Goal: Information Seeking & Learning: Understand process/instructions

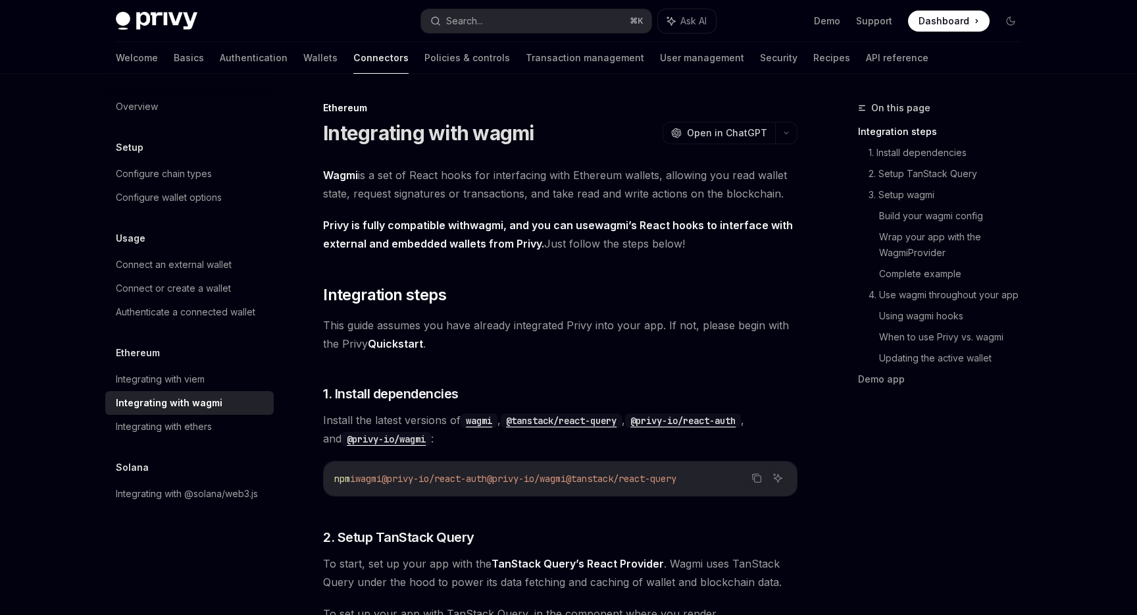
scroll to position [45, 0]
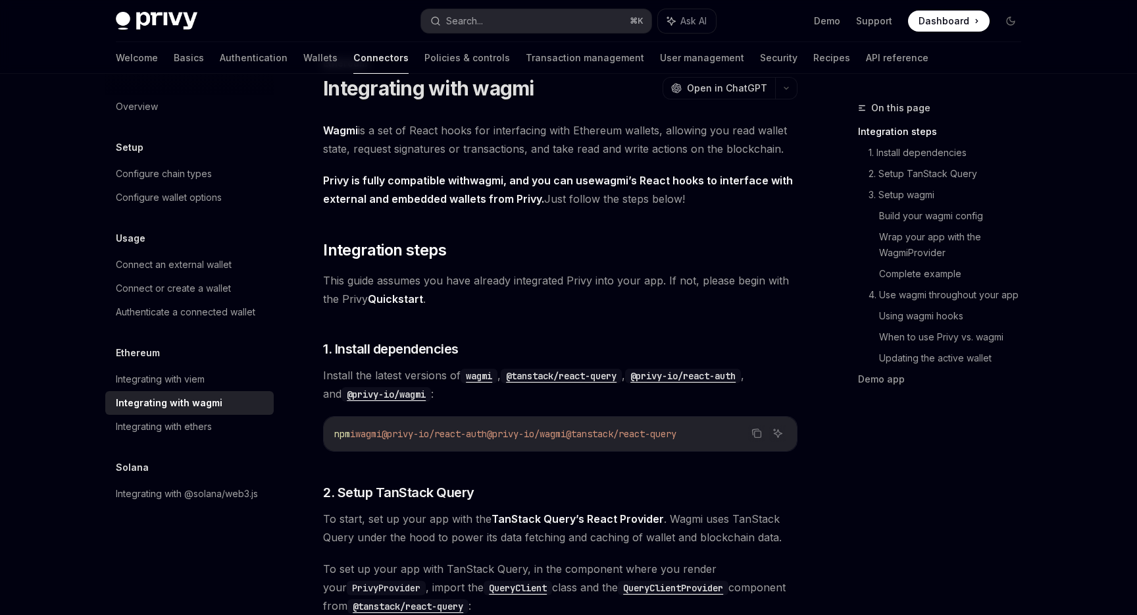
drag, startPoint x: 600, startPoint y: 438, endPoint x: 515, endPoint y: 440, distance: 85.6
click at [515, 440] on code "npm i wagmi @privy-io/react-auth @privy-io/wagmi @tanstack/react-query" at bounding box center [560, 434] width 452 height 16
copy span "@privy-io/wagmi"
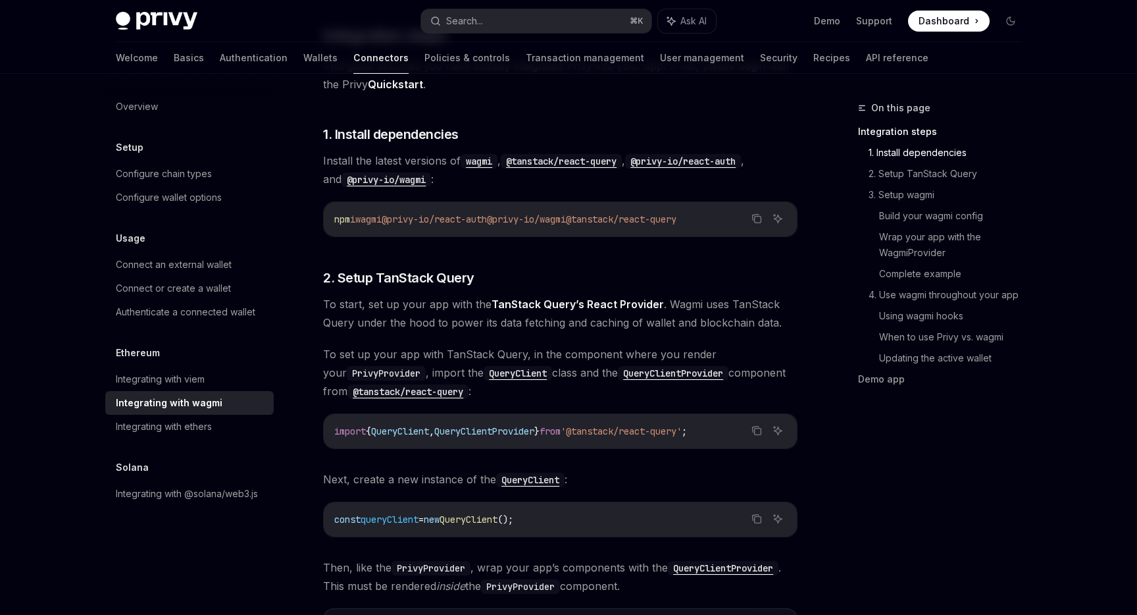
scroll to position [253, 0]
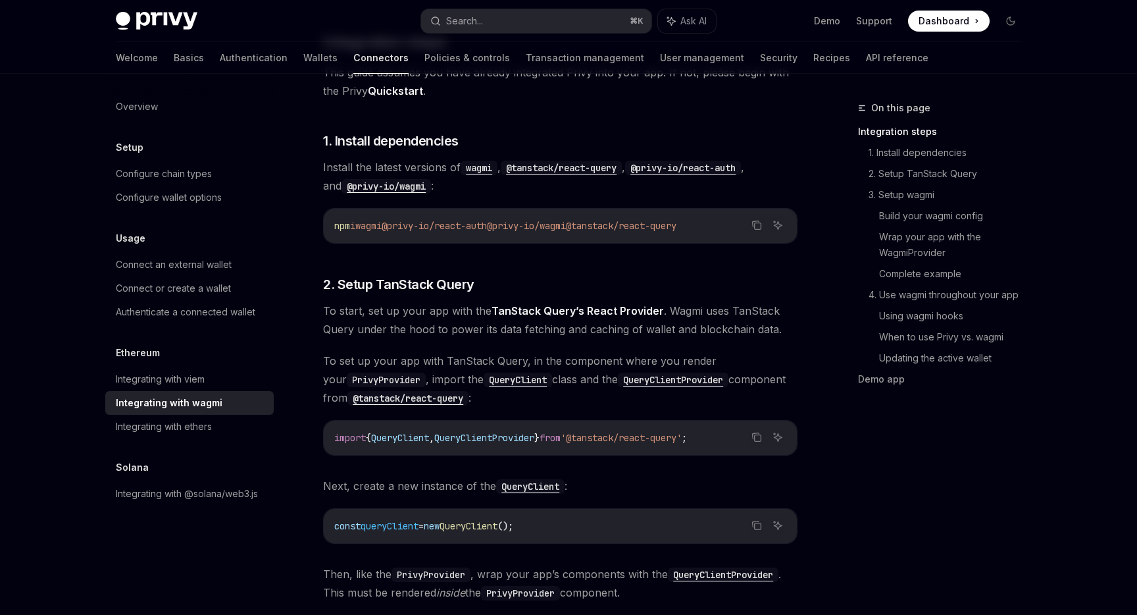
click at [405, 241] on div "npm i wagmi @privy-io/react-auth @privy-io/wagmi @tanstack/react-query" at bounding box center [560, 226] width 473 height 34
drag, startPoint x: 401, startPoint y: 231, endPoint x: 509, endPoint y: 232, distance: 107.9
click at [509, 232] on code "npm i wagmi @privy-io/react-auth @privy-io/wagmi @tanstack/react-query" at bounding box center [560, 226] width 452 height 16
copy span "@privy-io/react-auth"
click at [612, 145] on h3 "​ 1. Install dependencies" at bounding box center [560, 141] width 474 height 18
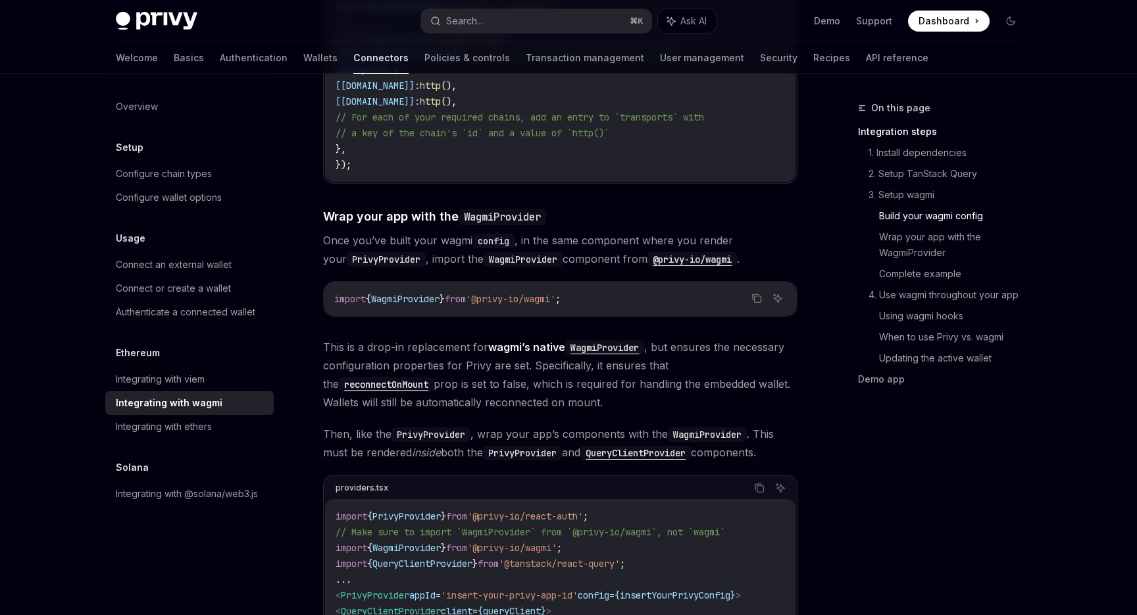
scroll to position [1693, 0]
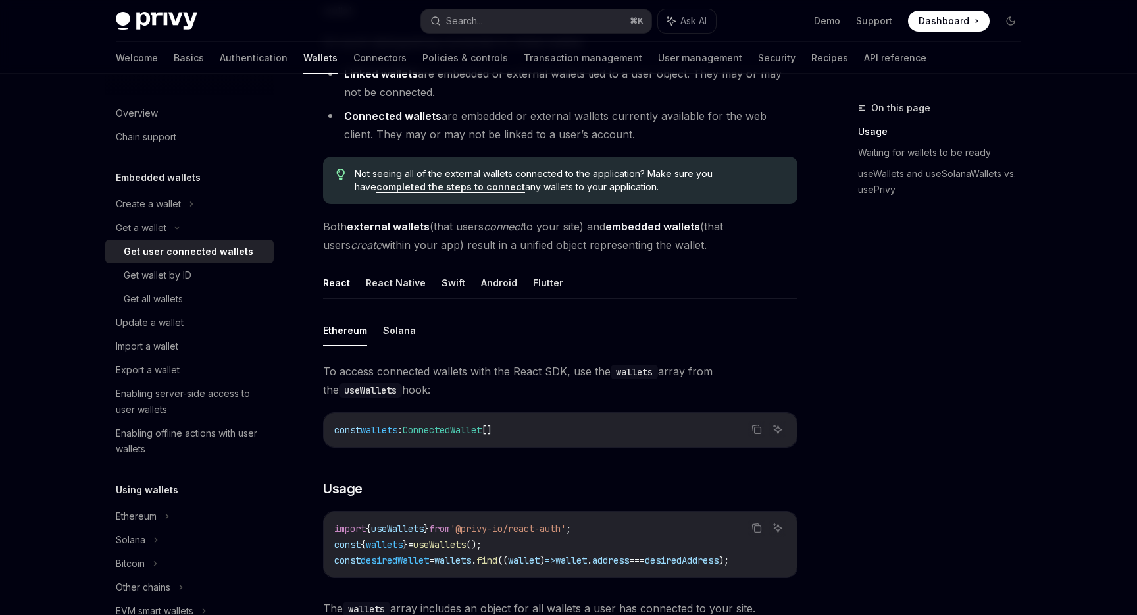
scroll to position [207, 0]
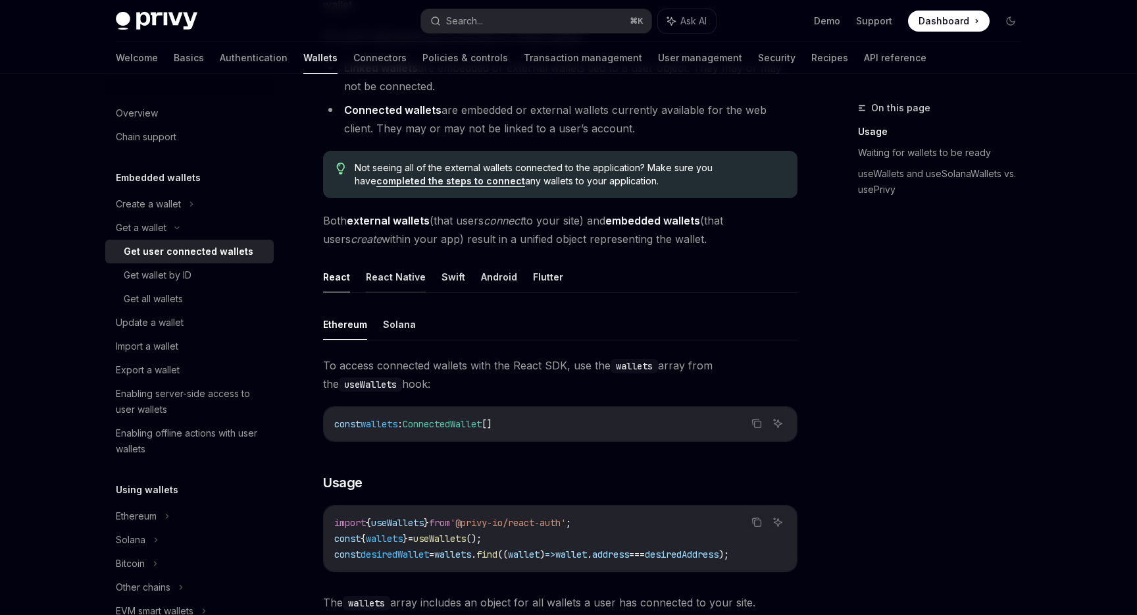
click at [401, 286] on button "React Native" at bounding box center [396, 276] width 60 height 31
type textarea "*"
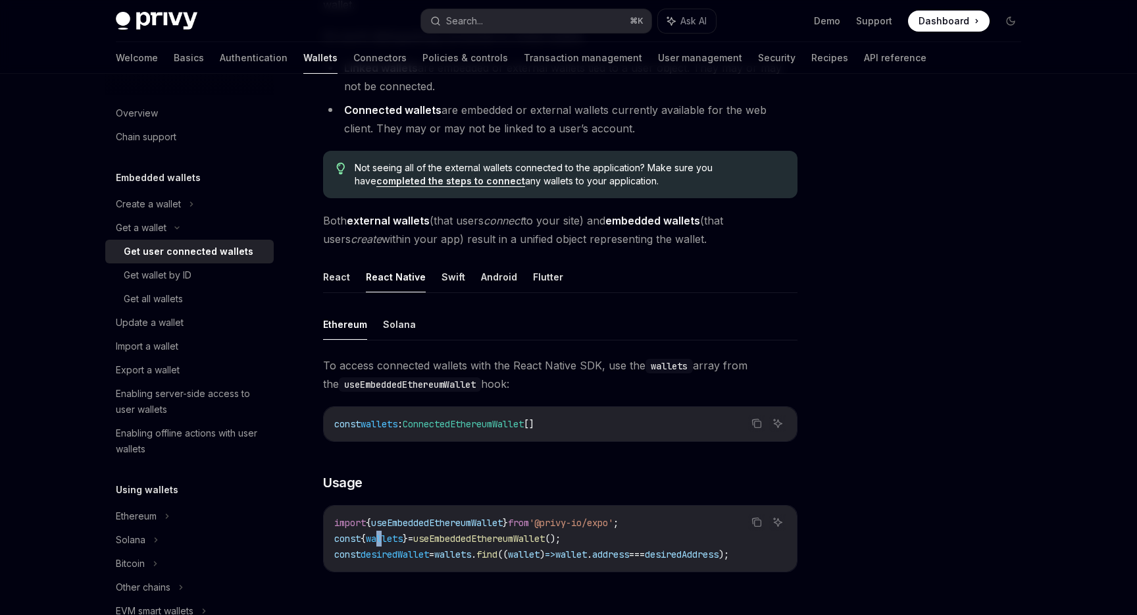
click at [381, 545] on code "import { useEmbeddedEthereumWallet } from '@privy-io/expo' ; const { wallets } …" at bounding box center [560, 538] width 452 height 47
click at [429, 548] on span "desiredWallet" at bounding box center [395, 554] width 68 height 12
click at [518, 532] on span "useEmbeddedEthereumWallet" at bounding box center [479, 538] width 132 height 12
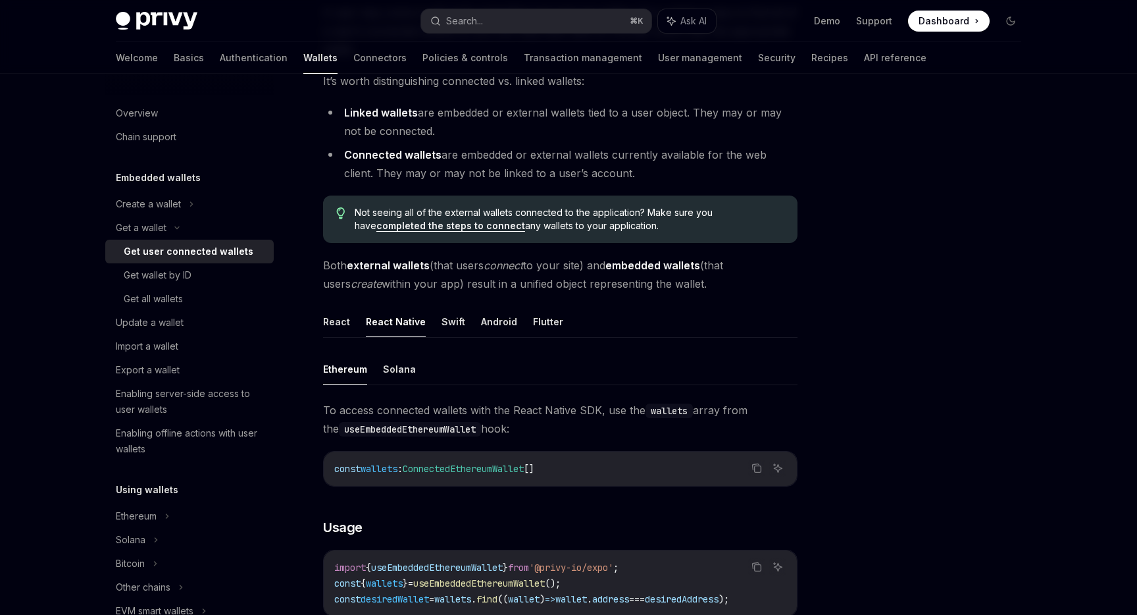
scroll to position [238, 0]
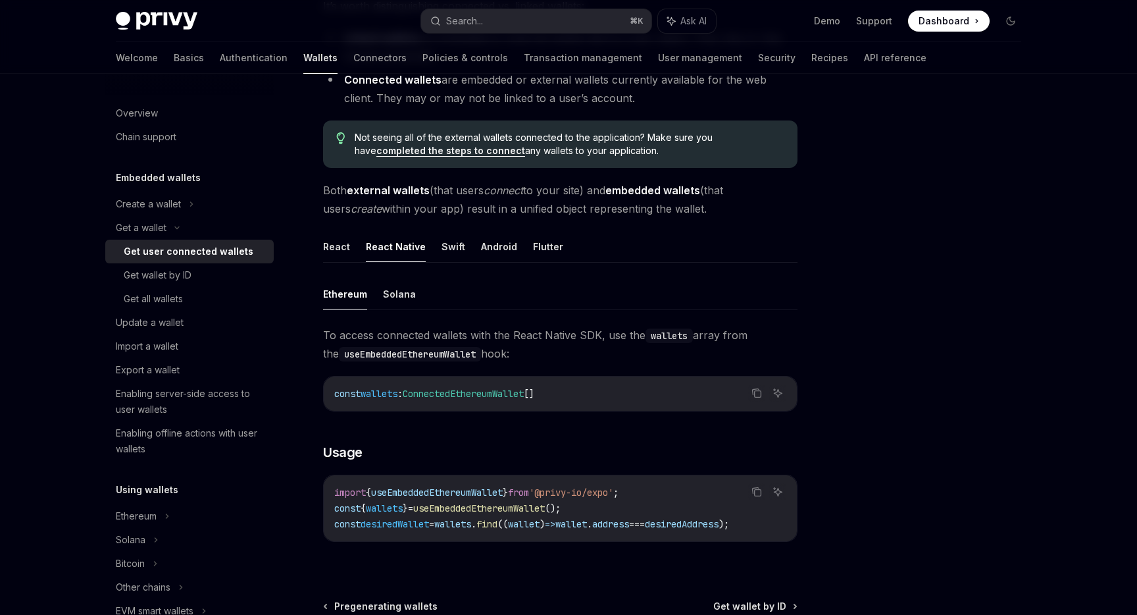
click at [503, 495] on span "useEmbeddedEthereumWallet" at bounding box center [437, 492] width 132 height 12
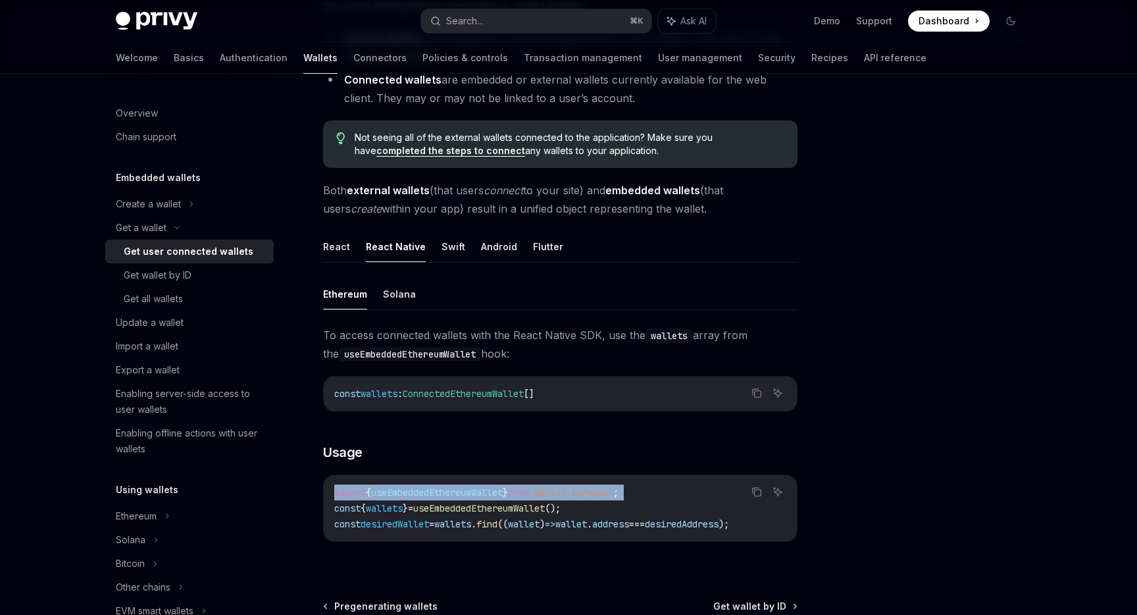
click at [503, 495] on span "useEmbeddedEthereumWallet" at bounding box center [437, 492] width 132 height 12
copy code "import { useEmbeddedEthereumWallet } from '@privy-io/expo' ;"
click at [408, 511] on span "}" at bounding box center [405, 508] width 5 height 12
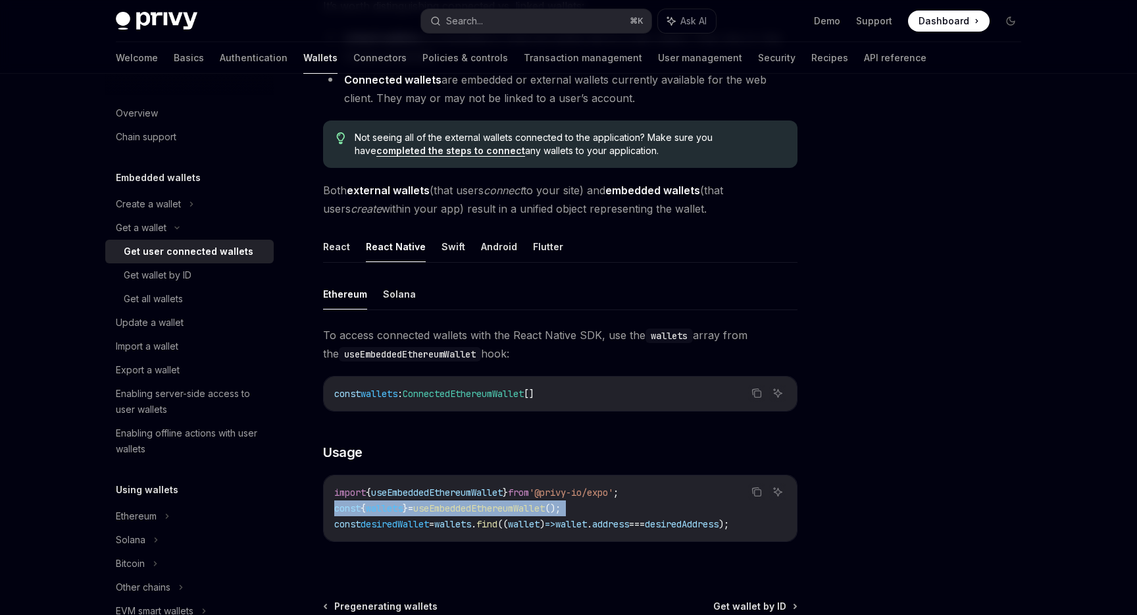
click at [408, 511] on span "}" at bounding box center [405, 508] width 5 height 12
copy code "const { wallets } = useEmbeddedEthereumWallet ();"
click at [498, 521] on span "find" at bounding box center [486, 524] width 21 height 12
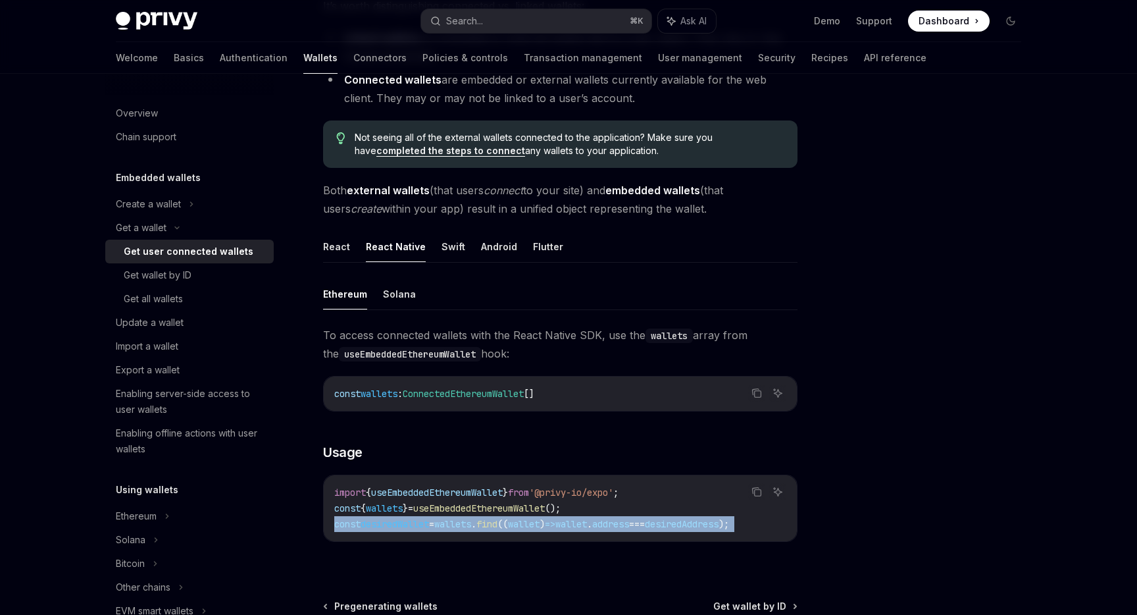
click at [498, 521] on span "find" at bounding box center [486, 524] width 21 height 12
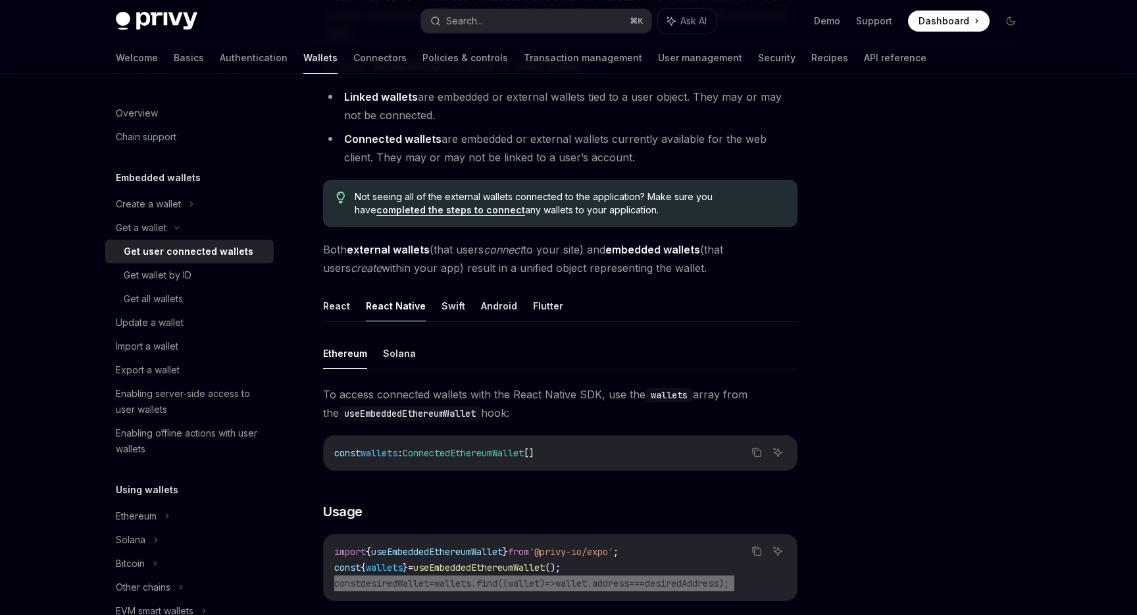
scroll to position [174, 0]
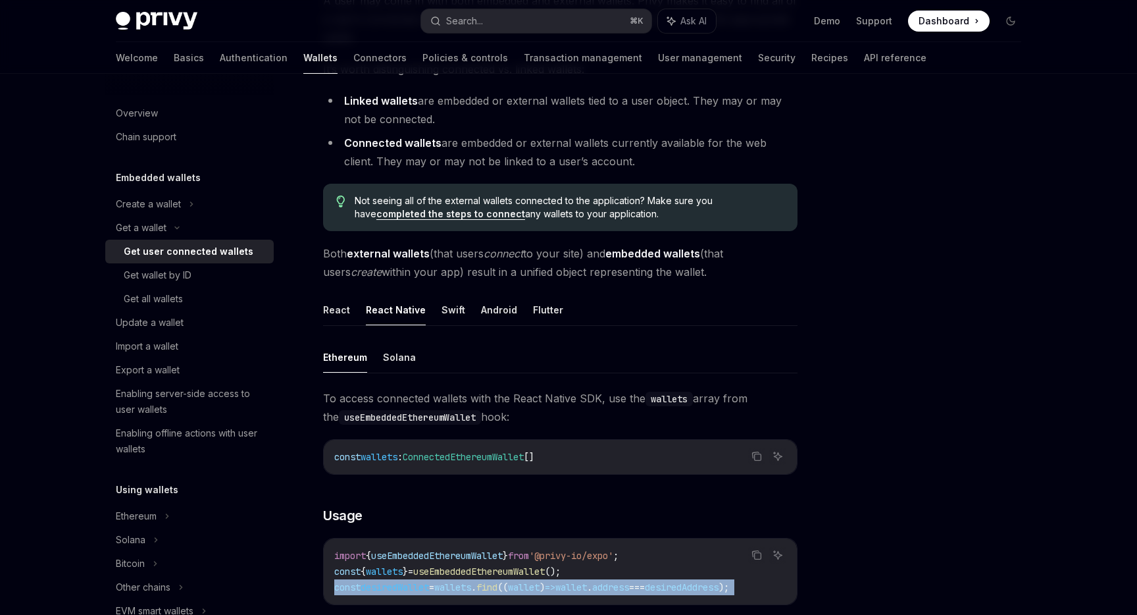
click at [447, 548] on code "import { useEmbeddedEthereumWallet } from '@privy-io/expo' ; const { wallets } …" at bounding box center [560, 571] width 452 height 47
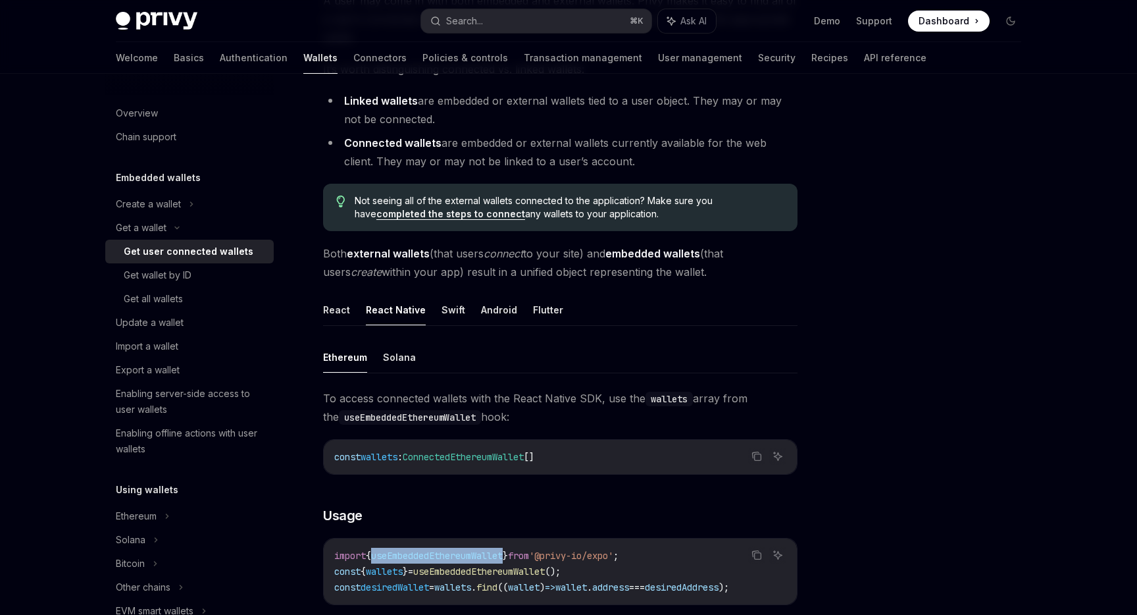
click at [447, 548] on code "import { useEmbeddedEthereumWallet } from '@privy-io/expo' ; const { wallets } …" at bounding box center [560, 571] width 452 height 47
copy code "import { useEmbeddedEthereumWallet } from '@privy-io/expo' ;"
